Goal: Find specific page/section: Find specific page/section

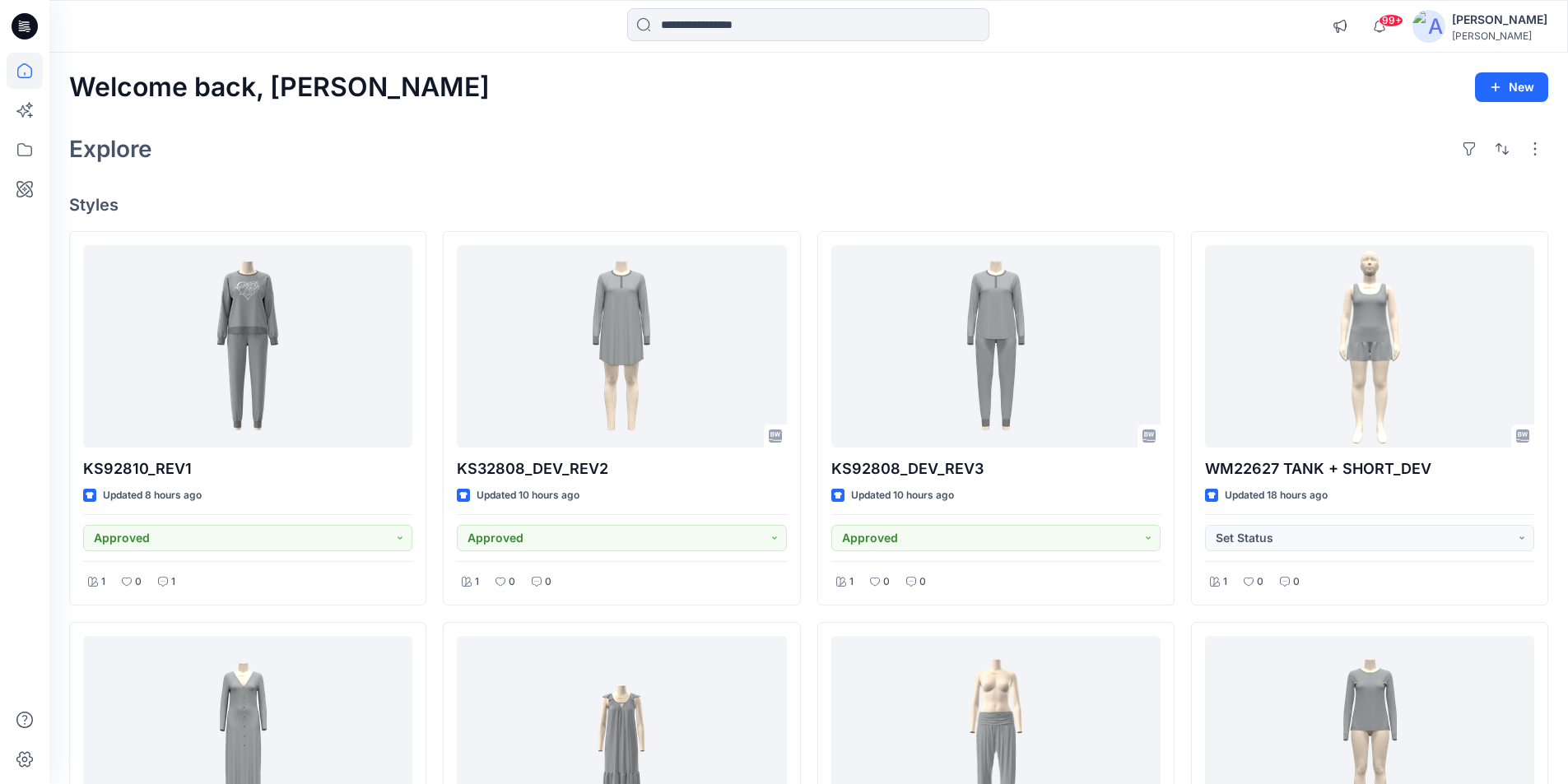
click at [21, 23] on icon at bounding box center [20, 23] width 3 height 1
click at [29, 150] on icon at bounding box center [25, 150] width 36 height 36
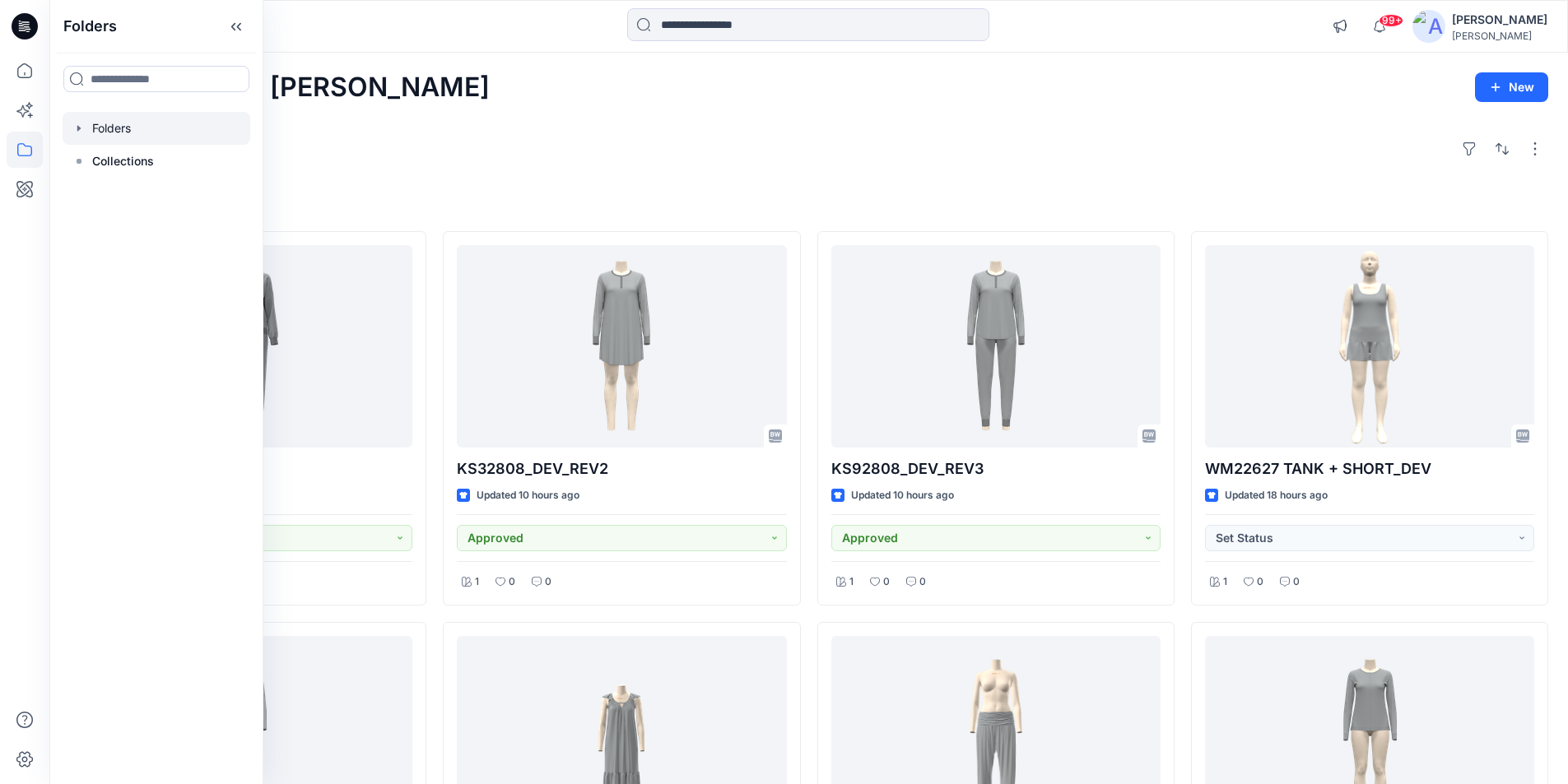
click at [118, 122] on div at bounding box center [156, 128] width 187 height 33
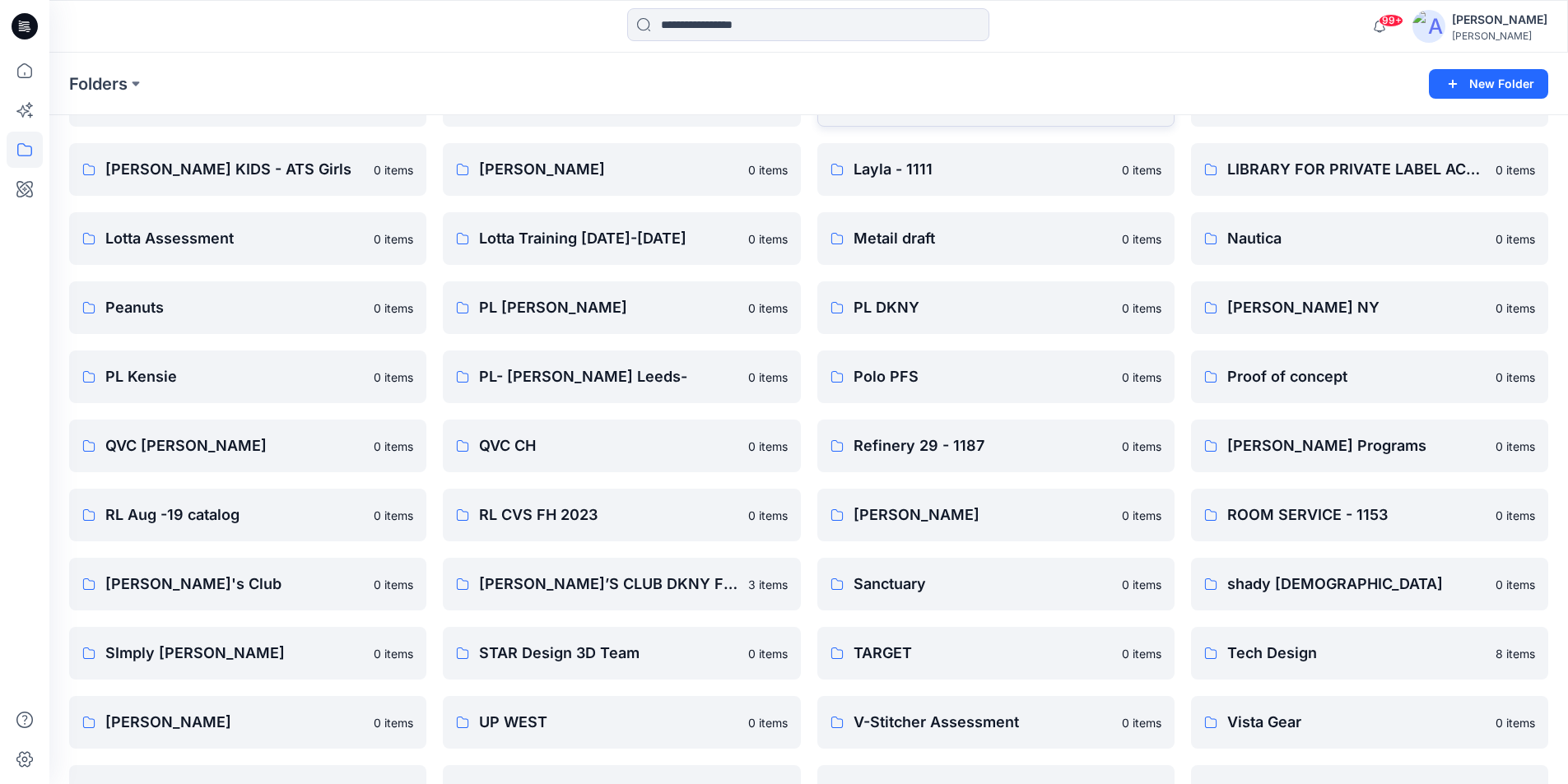
scroll to position [1750, 0]
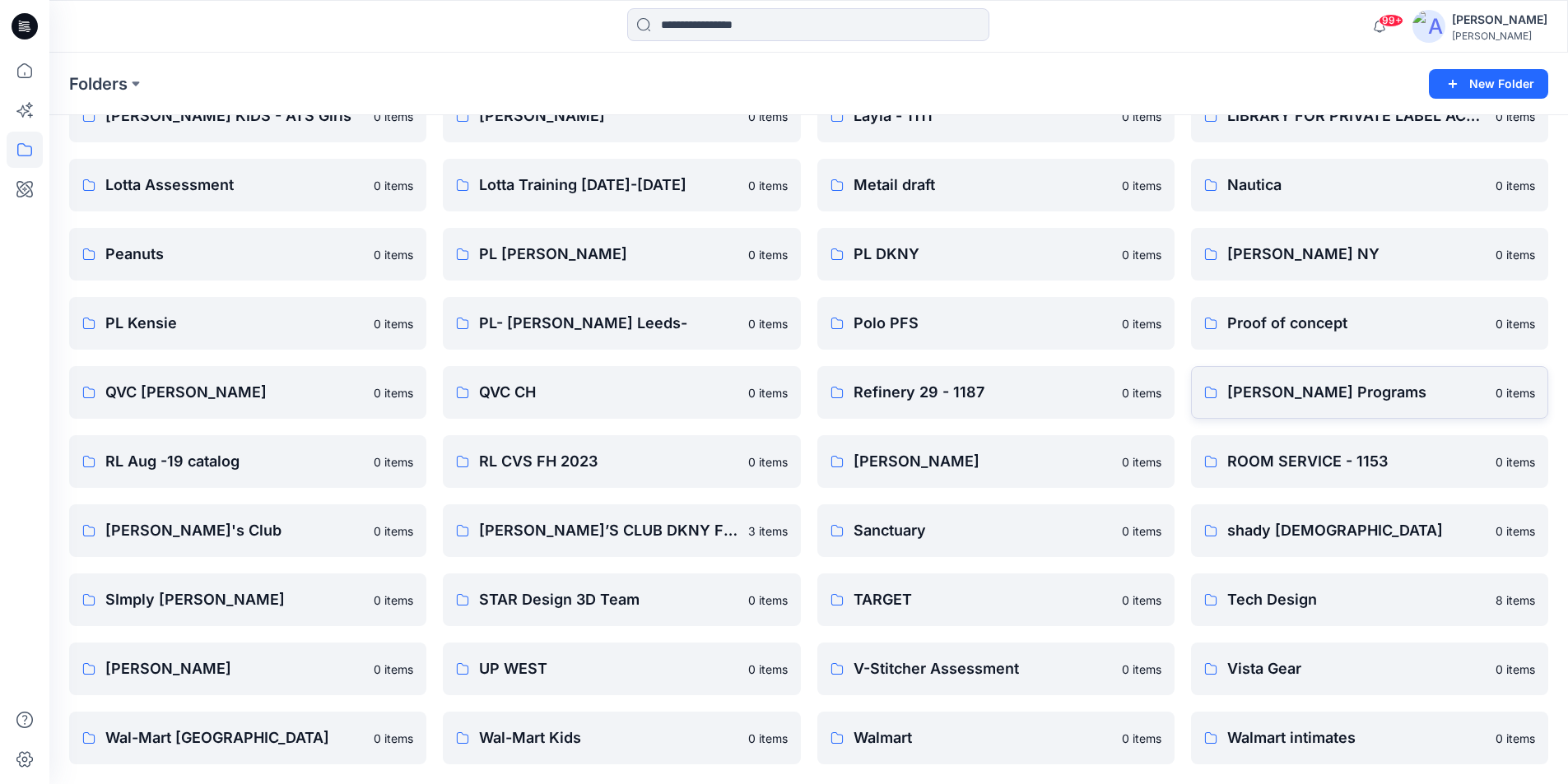
click at [1326, 401] on p "[PERSON_NAME] Programs" at bounding box center [1356, 392] width 258 height 23
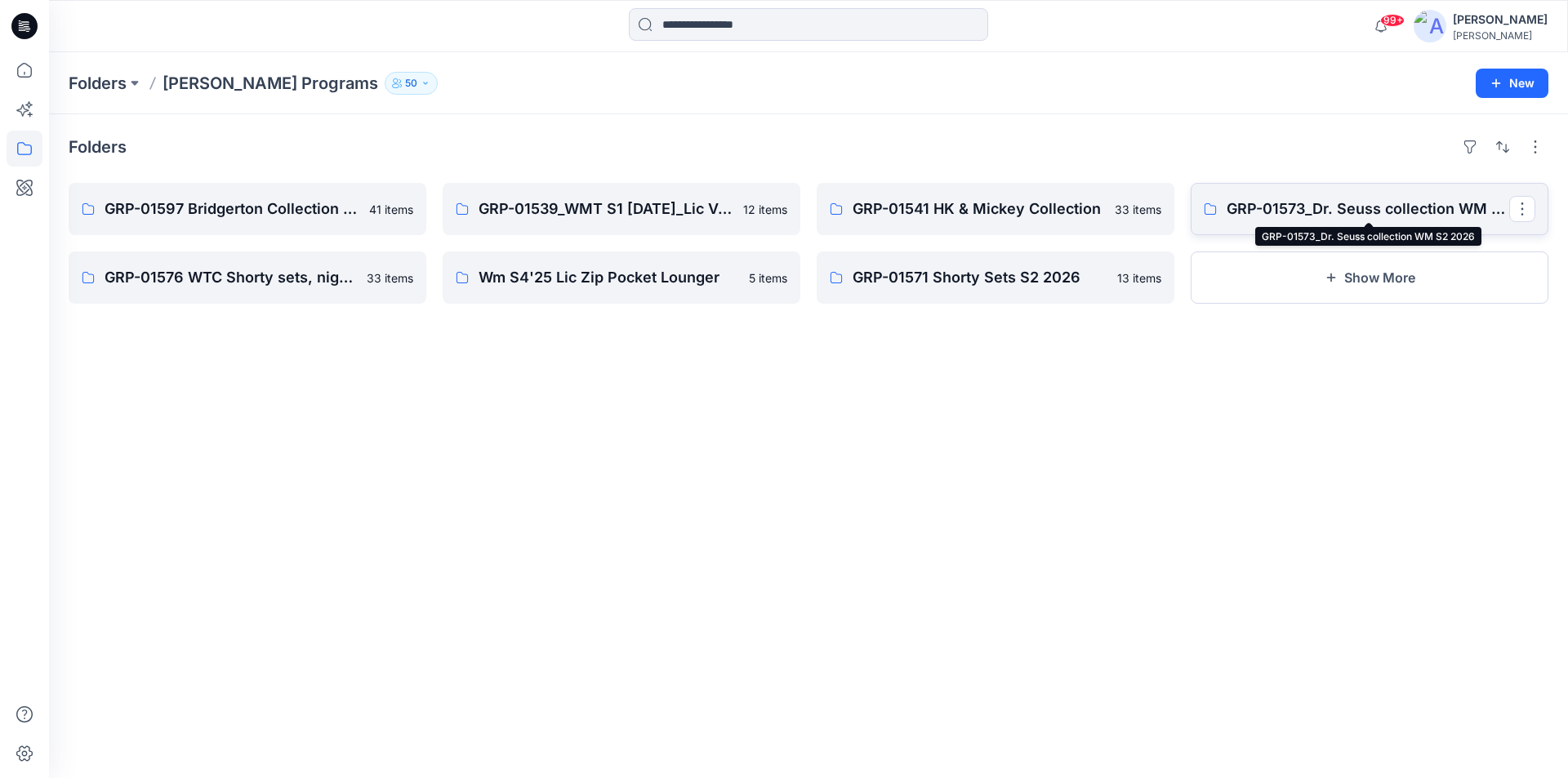
click at [1302, 211] on p "GRP-01573_Dr. Seuss collection WM S2 2026" at bounding box center [1368, 208] width 283 height 23
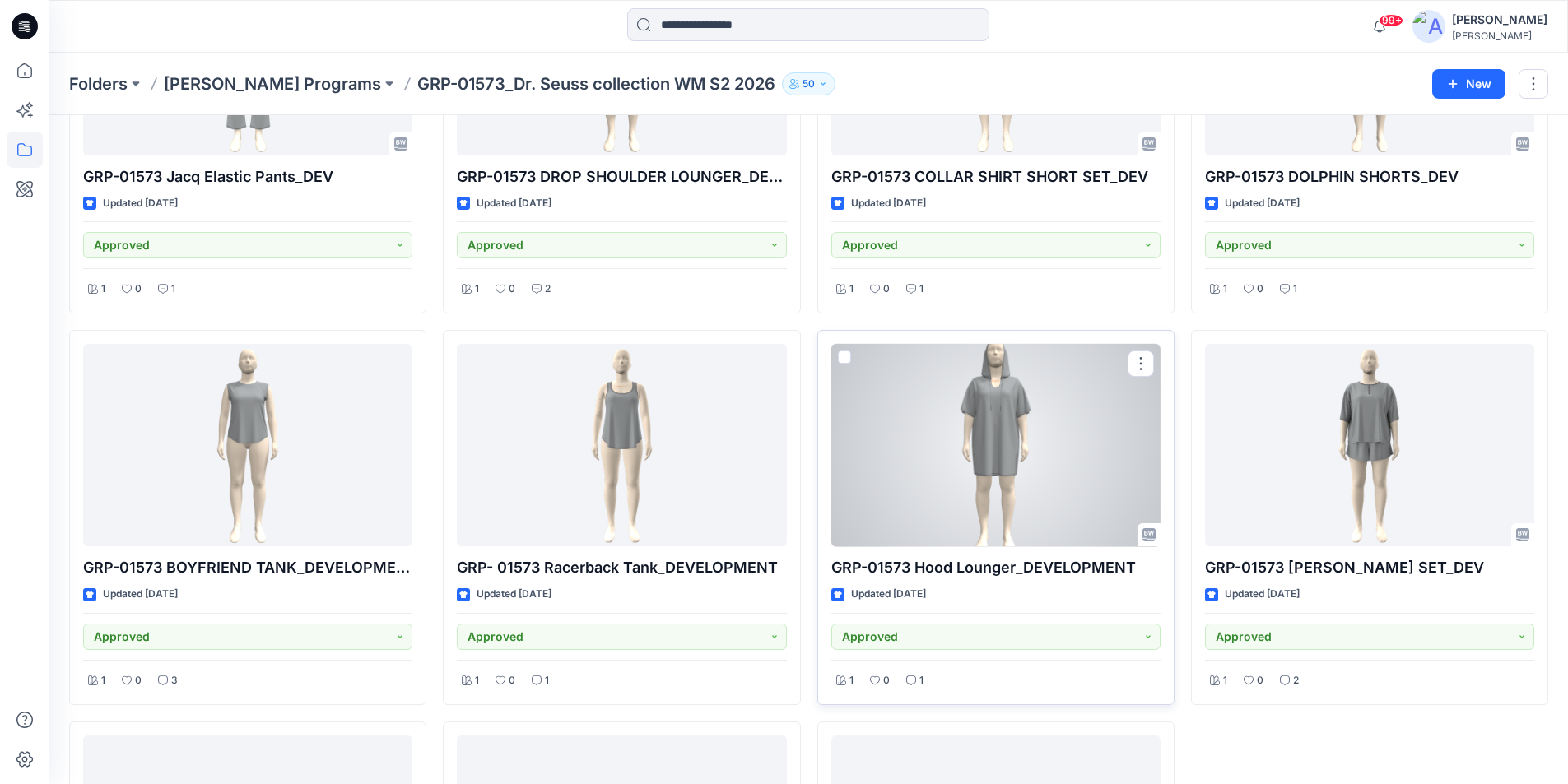
scroll to position [2059, 0]
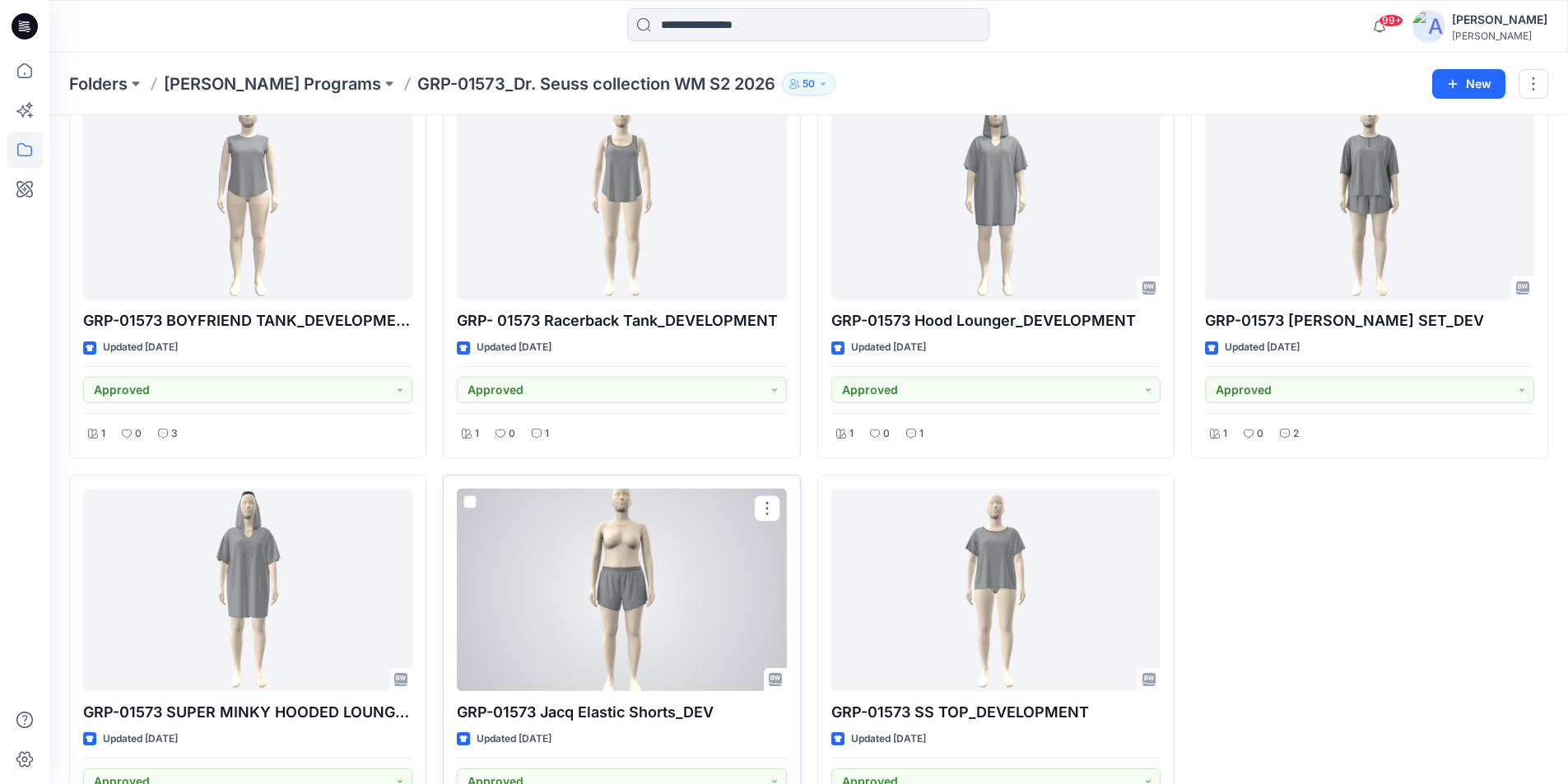
click at [679, 589] on div at bounding box center [621, 591] width 329 height 203
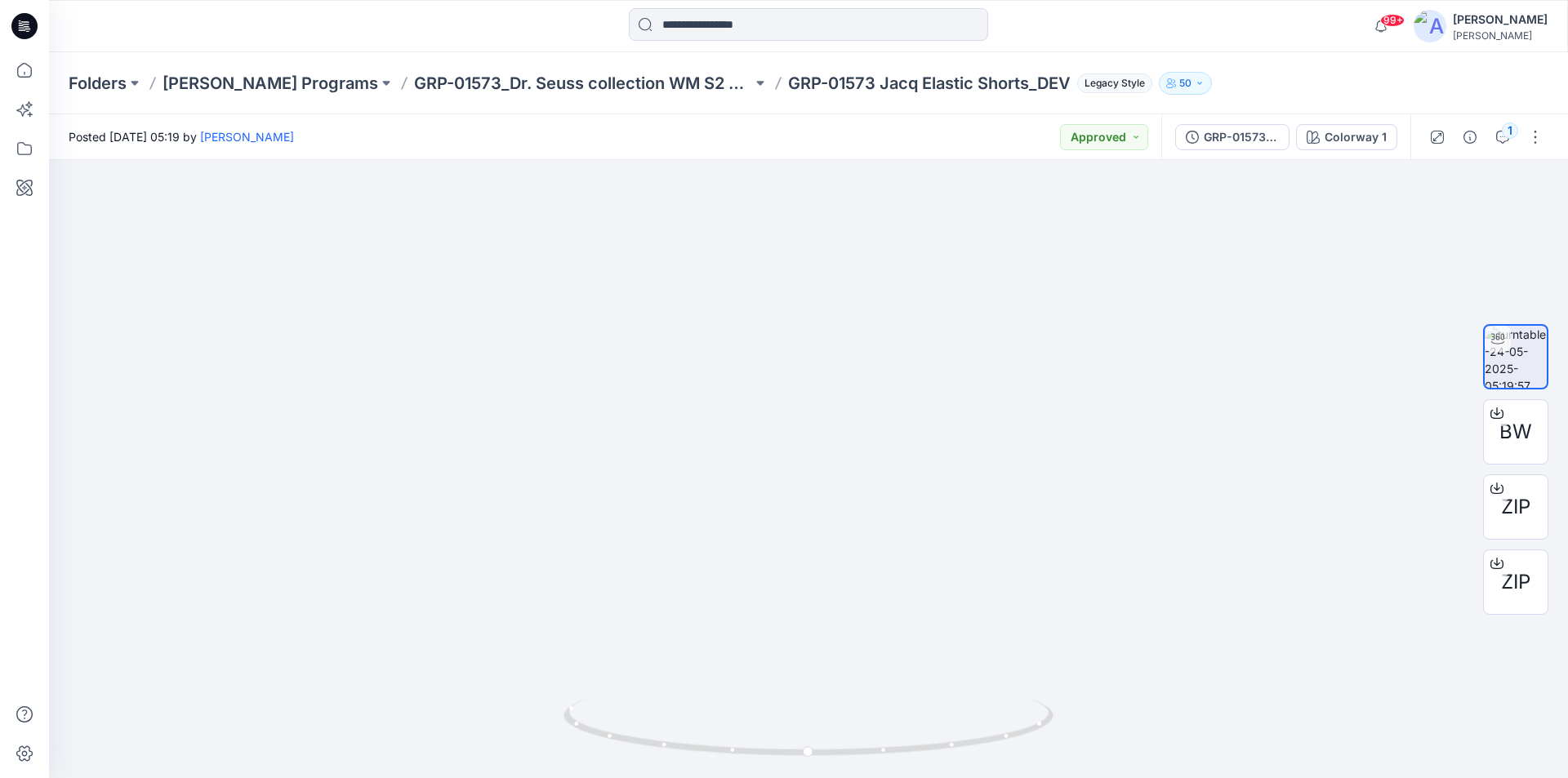
click at [29, 25] on icon at bounding box center [24, 25] width 26 height 26
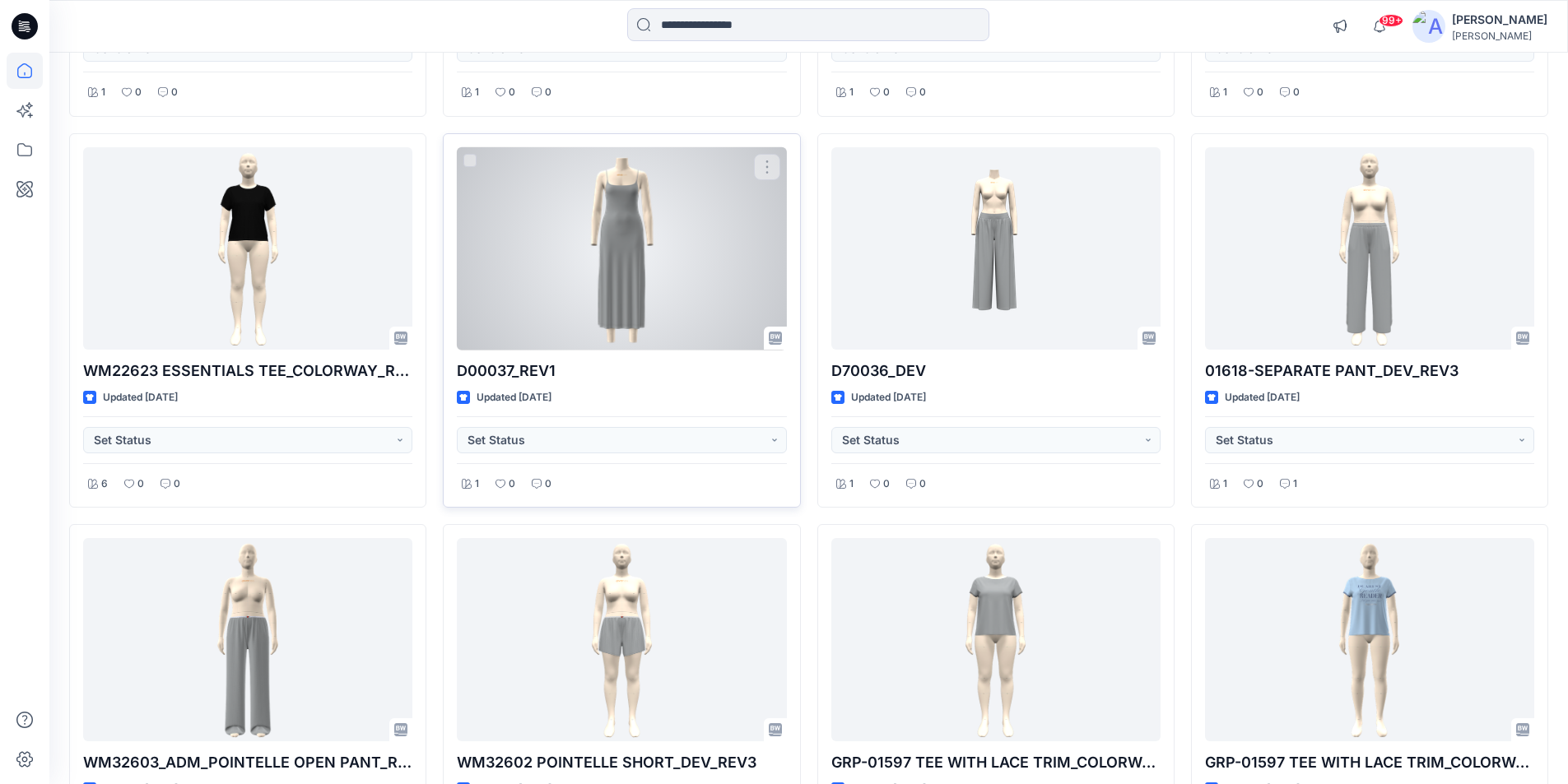
scroll to position [6371, 0]
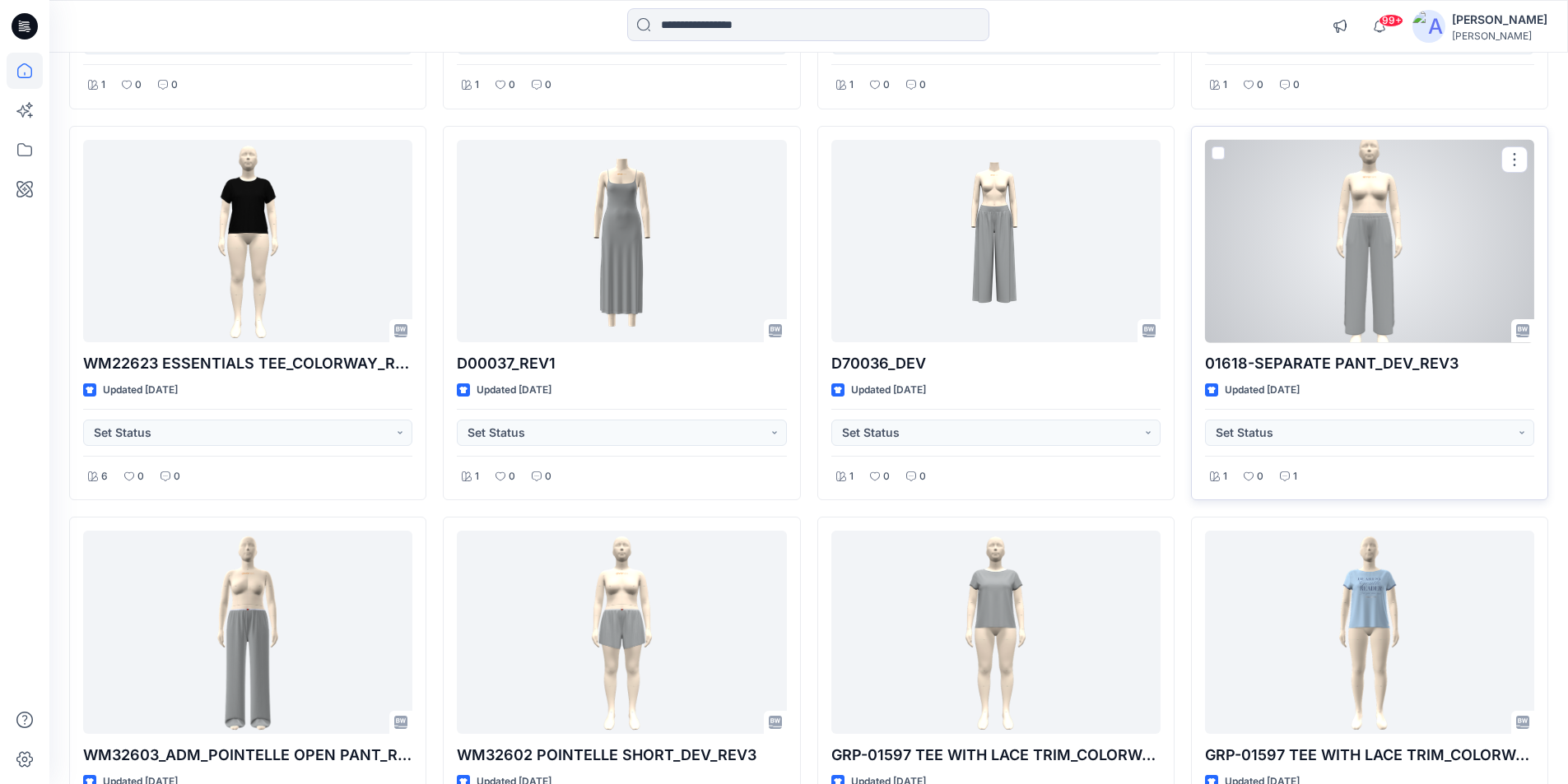
click at [1276, 279] on div at bounding box center [1370, 242] width 329 height 203
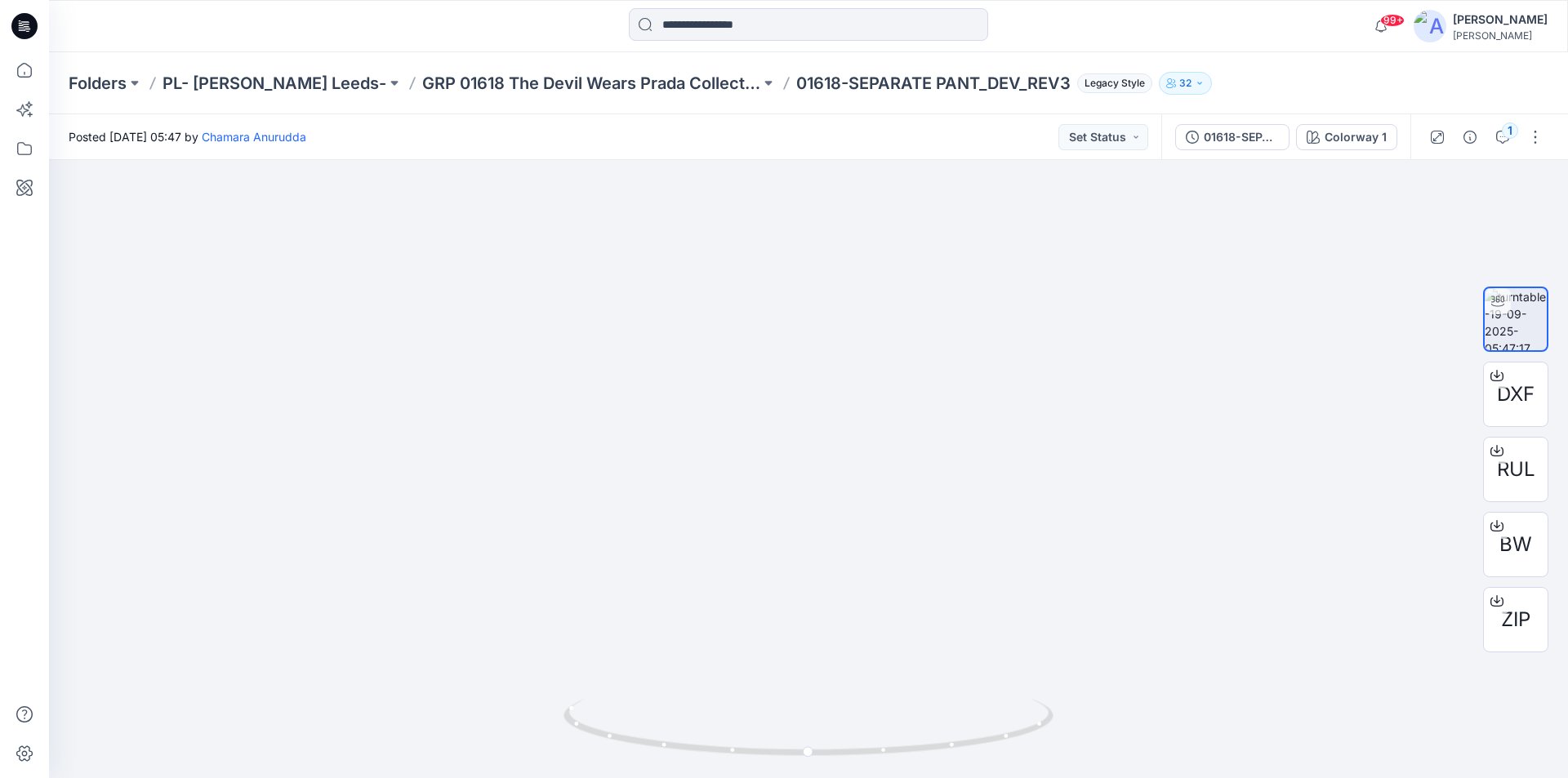
click at [20, 22] on icon at bounding box center [20, 21] width 3 height 1
